Goal: Task Accomplishment & Management: Manage account settings

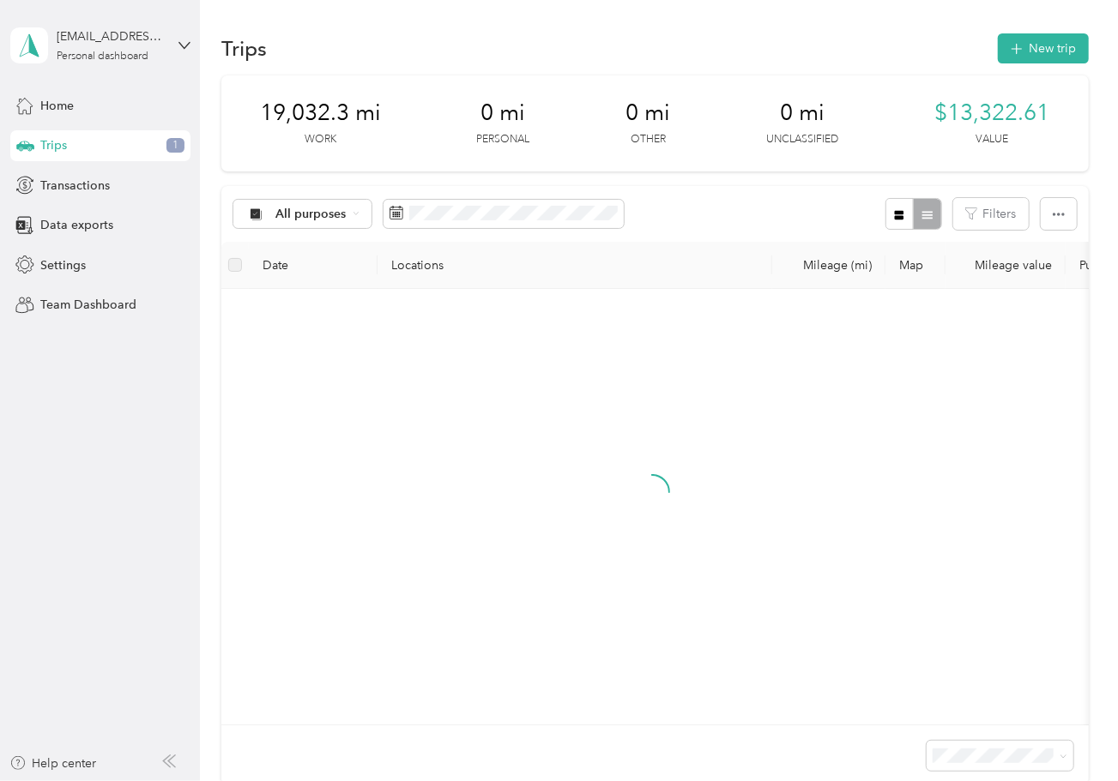
click at [108, 143] on div "Trips 1" at bounding box center [100, 145] width 180 height 31
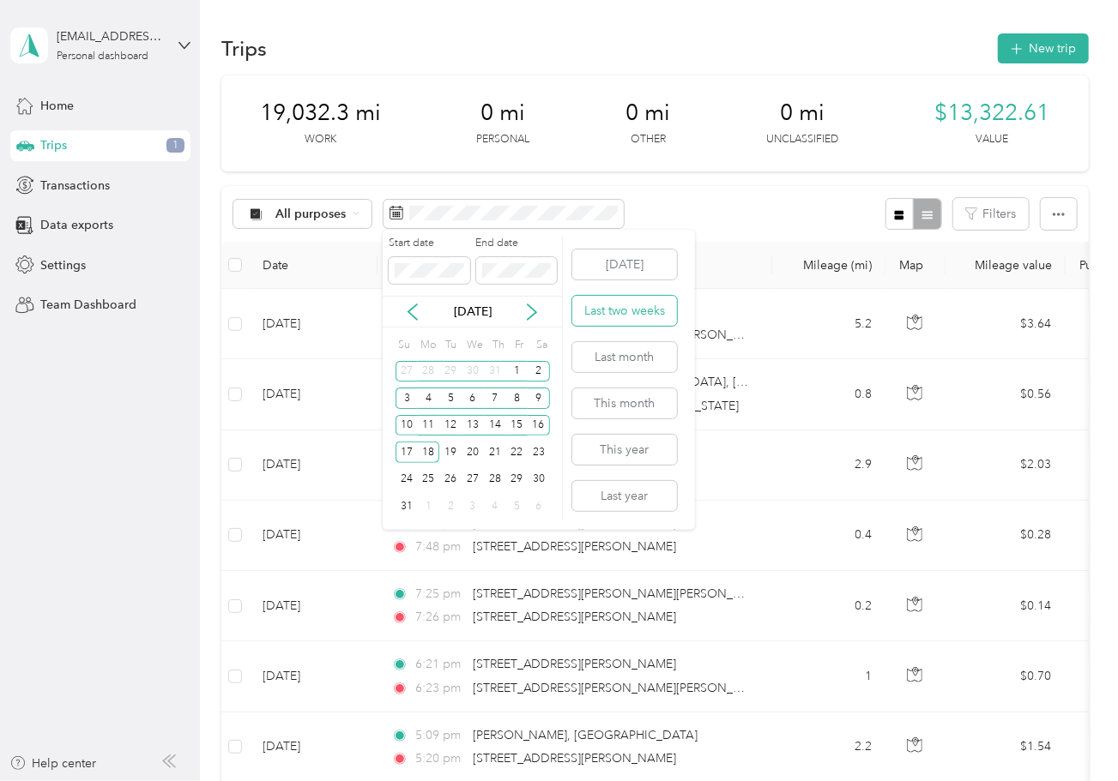
click at [648, 301] on button "Last two weeks" at bounding box center [624, 311] width 105 height 30
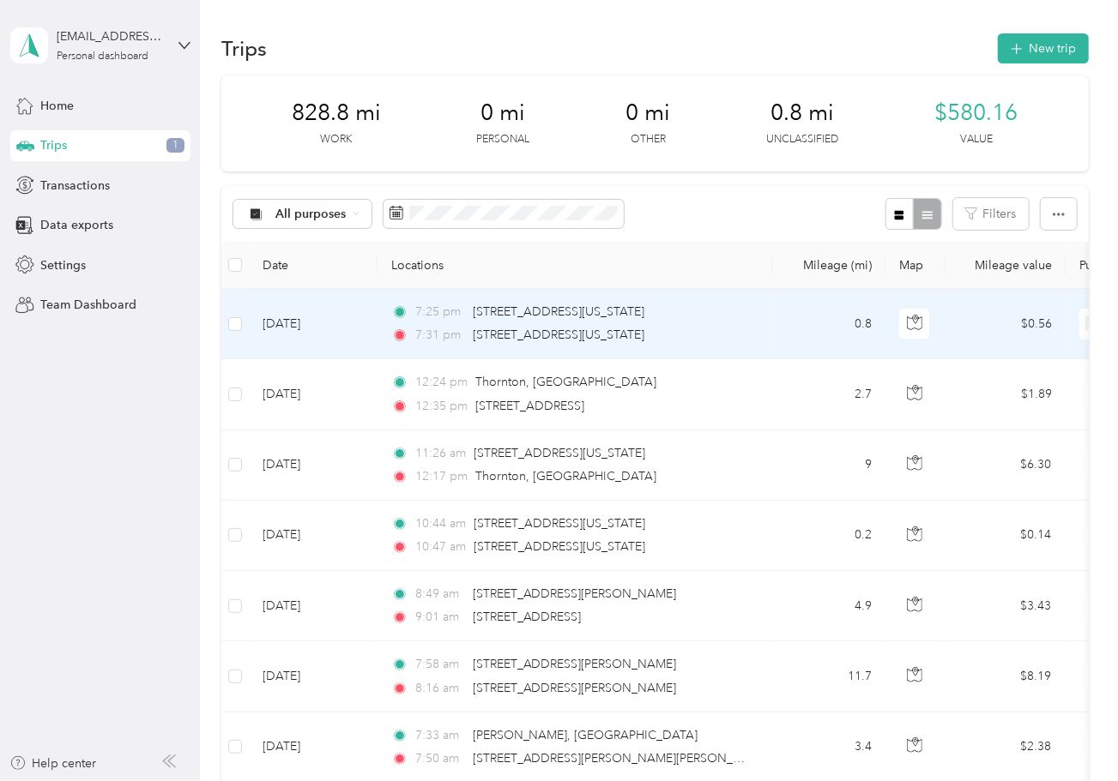
click at [777, 324] on td "0.8" at bounding box center [828, 324] width 113 height 70
